Goal: Find specific page/section: Find specific page/section

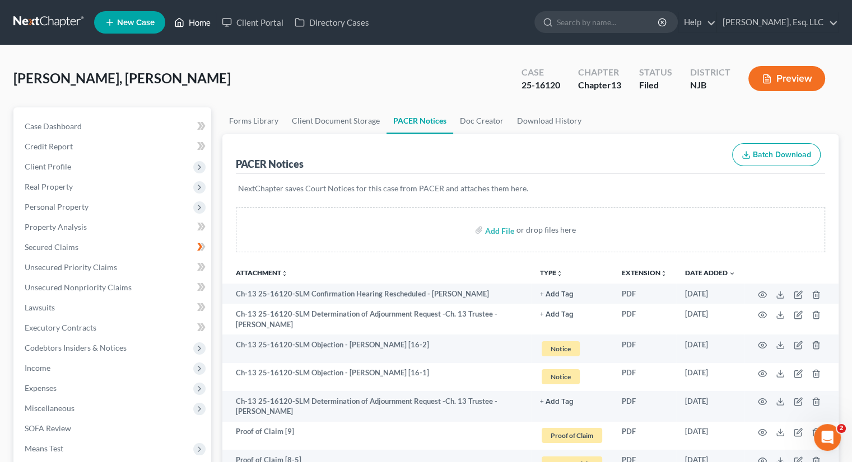
drag, startPoint x: 191, startPoint y: 16, endPoint x: 330, endPoint y: 42, distance: 141.3
click at [191, 16] on link "Home" at bounding box center [193, 22] width 48 height 20
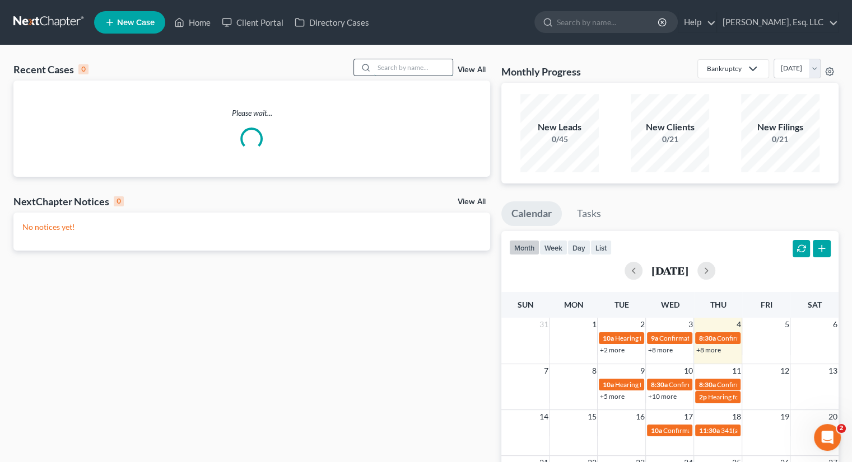
click at [388, 70] on input "search" at bounding box center [413, 67] width 78 height 16
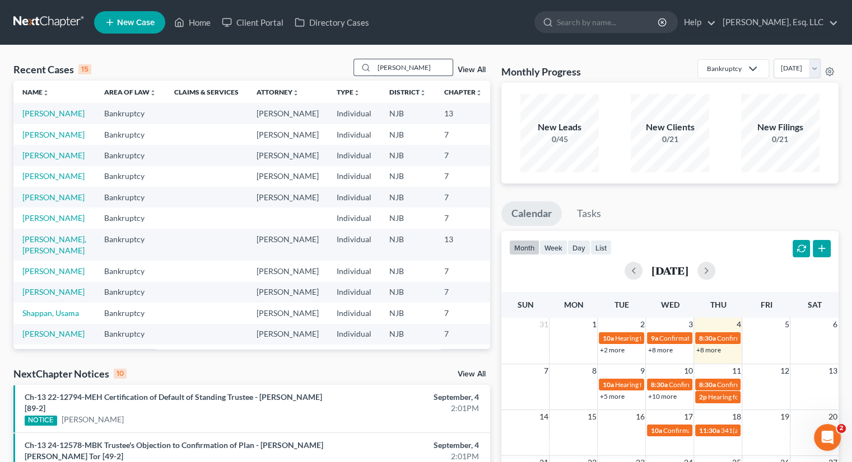
type input "[PERSON_NAME]"
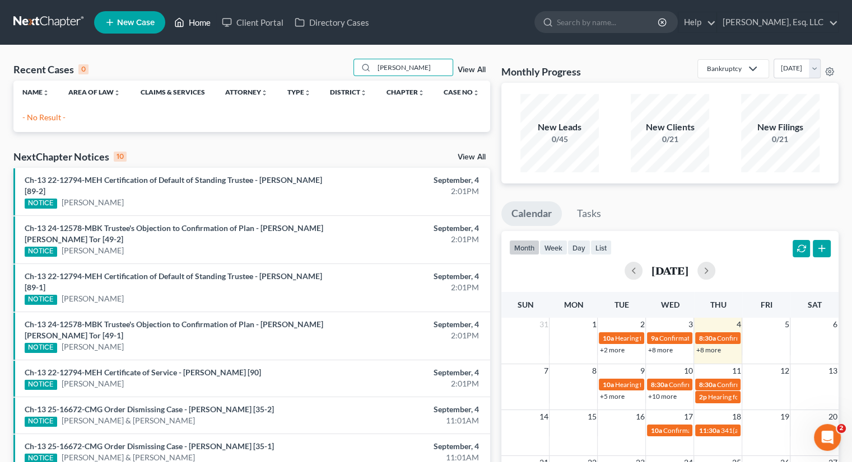
click at [195, 18] on link "Home" at bounding box center [193, 22] width 48 height 20
click at [394, 71] on input "[PERSON_NAME]" at bounding box center [413, 67] width 78 height 16
click at [439, 71] on input "[PERSON_NAME]" at bounding box center [413, 67] width 78 height 16
drag, startPoint x: 421, startPoint y: 67, endPoint x: 325, endPoint y: 59, distance: 96.6
click at [325, 58] on div "Recent Cases 0 [PERSON_NAME] View All Name unfold_more expand_more expand_less …" at bounding box center [426, 335] width 852 height 581
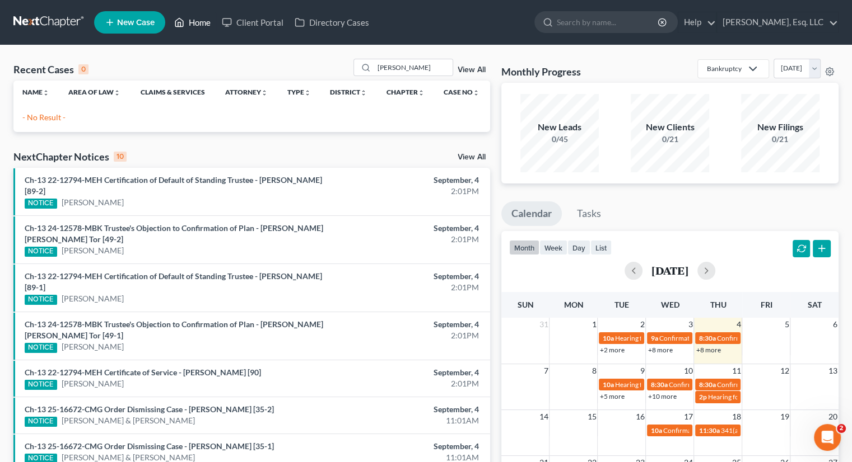
click at [200, 19] on link "Home" at bounding box center [193, 22] width 48 height 20
click at [409, 71] on input "[PERSON_NAME]" at bounding box center [413, 67] width 78 height 16
click at [205, 24] on link "Home" at bounding box center [193, 22] width 48 height 20
click at [363, 427] on li "Ch-13 25-16672-CMG Order Dismissing Case - [PERSON_NAME] [35-2] NOTICE [PERSON_…" at bounding box center [251, 415] width 476 height 37
